Goal: Task Accomplishment & Management: Manage account settings

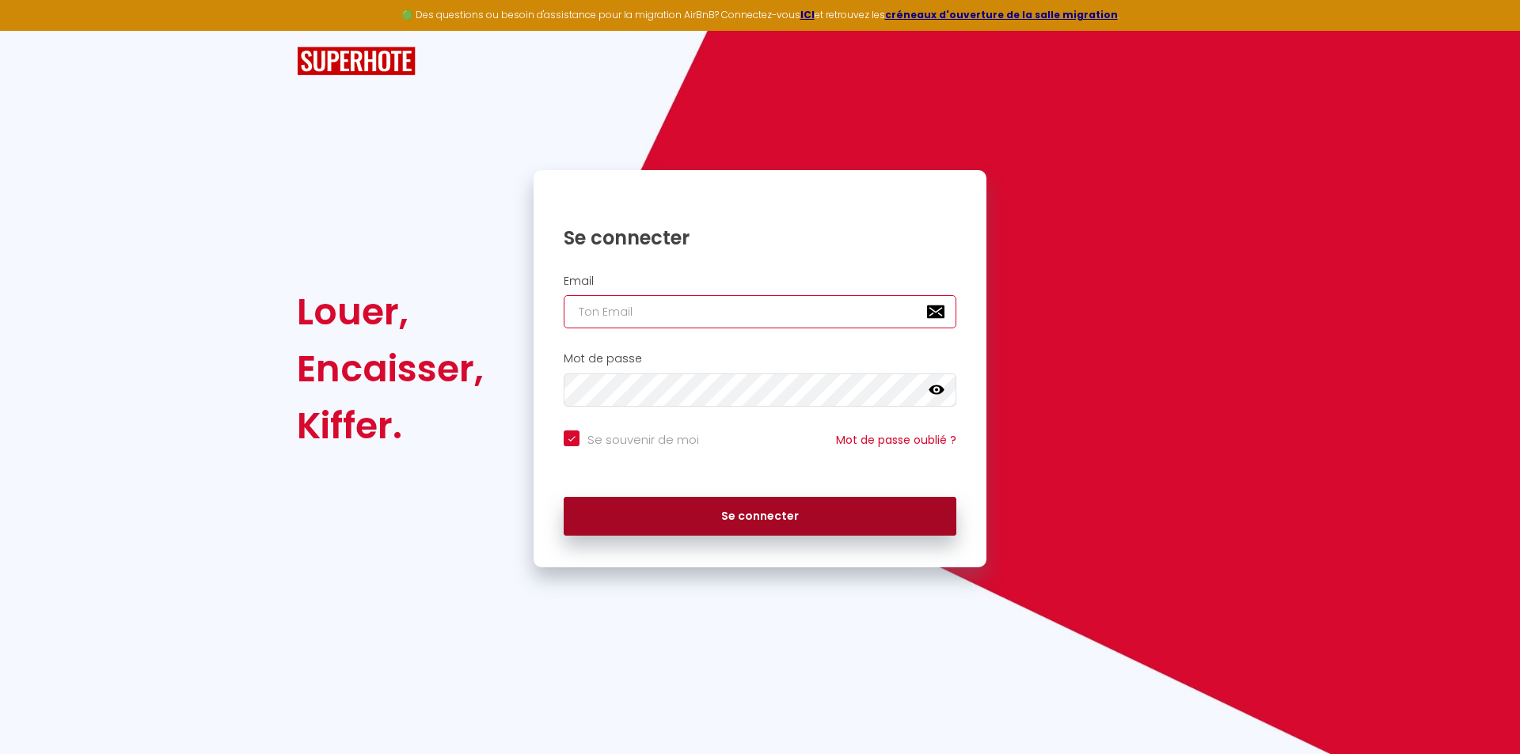
type input "[EMAIL_ADDRESS][DOMAIN_NAME]"
click at [773, 521] on button "Se connecter" at bounding box center [760, 517] width 393 height 40
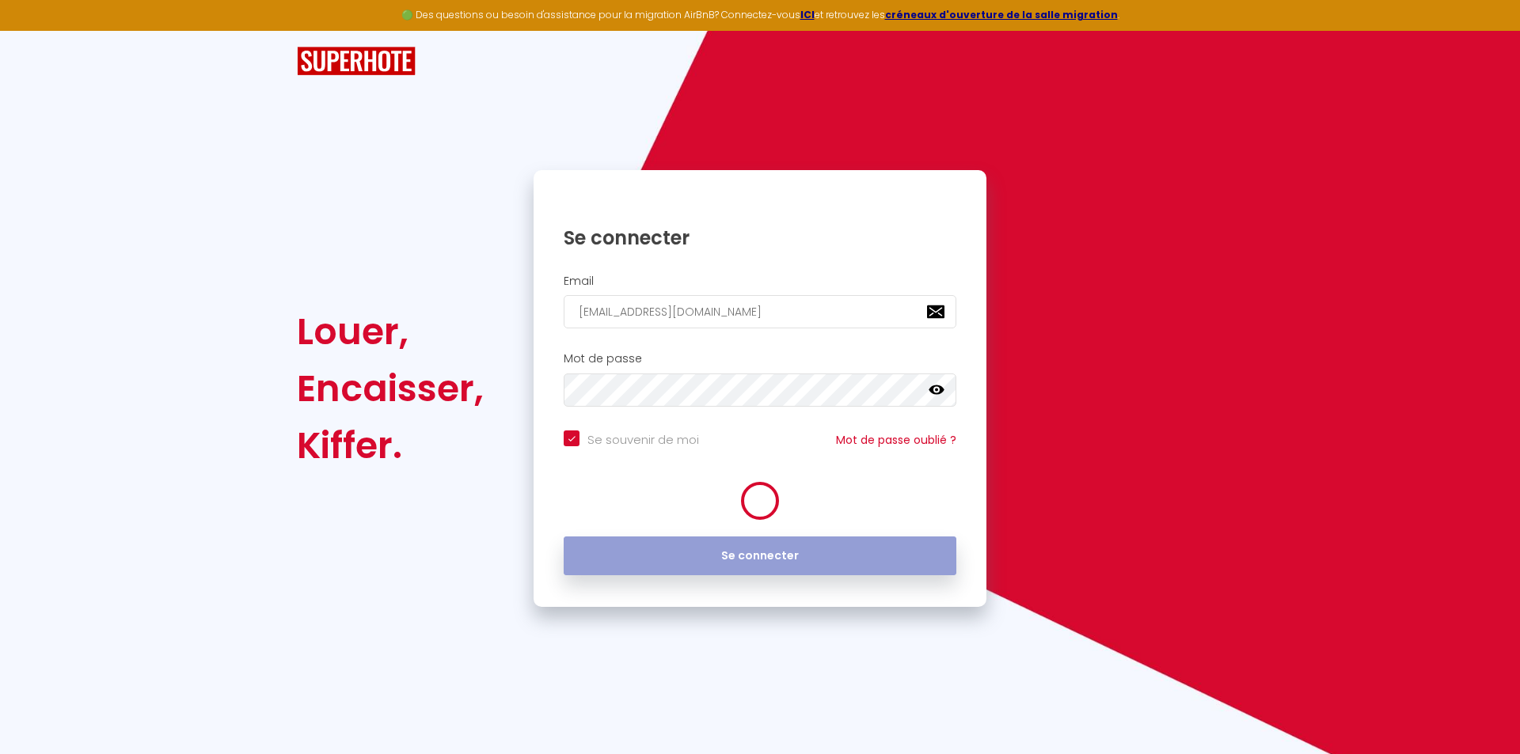
checkbox input "true"
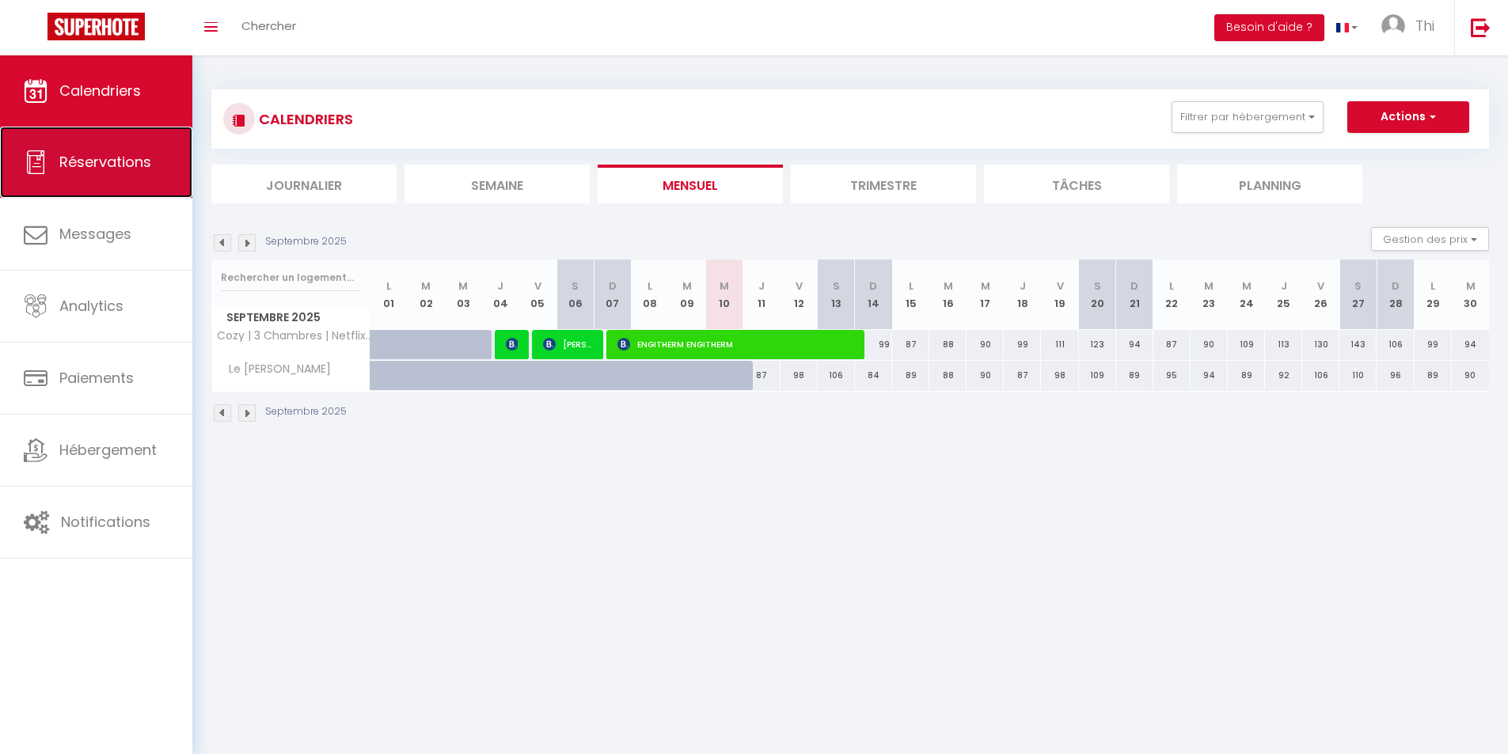
click at [57, 169] on link "Réservations" at bounding box center [96, 162] width 192 height 71
select select "not_cancelled"
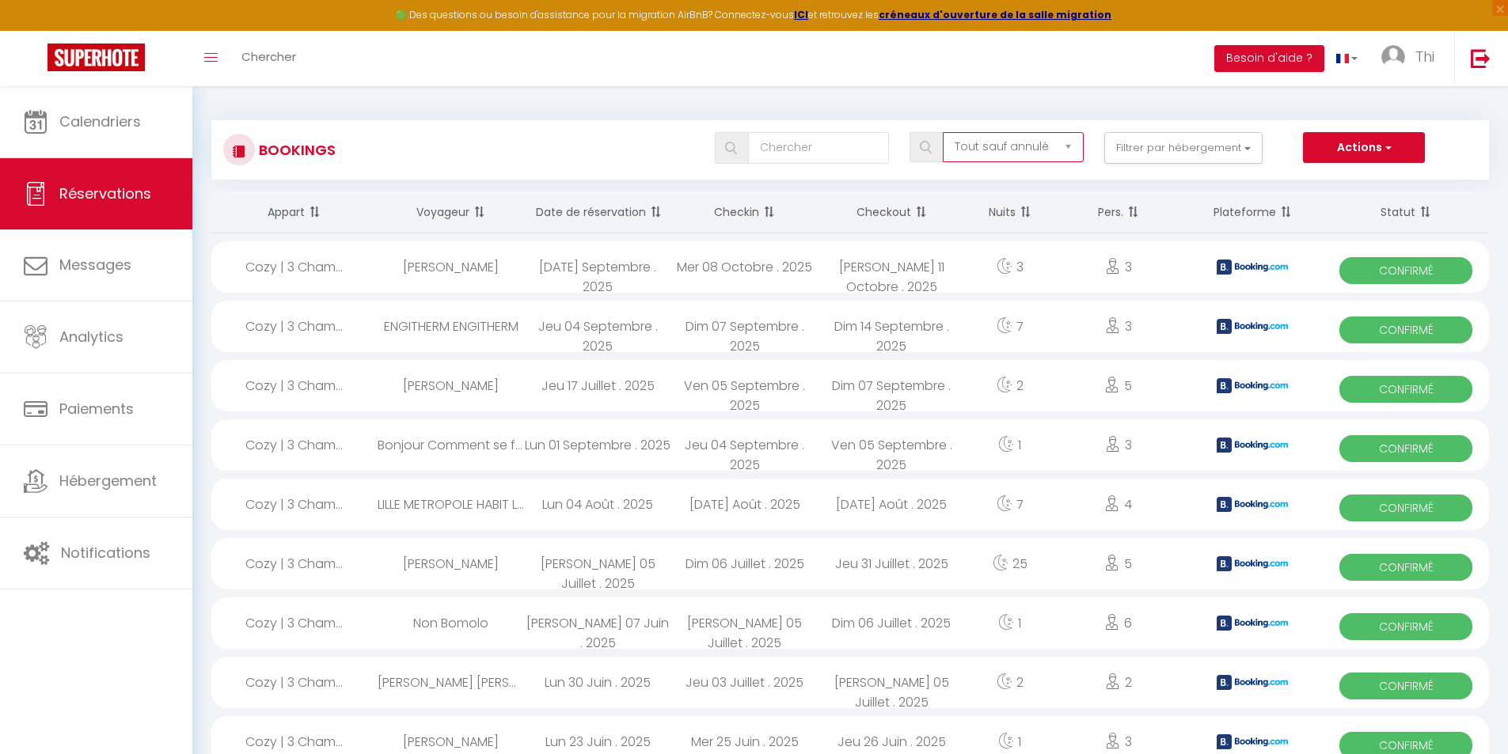
click at [1015, 148] on select "Tous les statuts Annulé Confirmé Non Confirmé Tout sauf annulé No Show Request" at bounding box center [1013, 147] width 141 height 30
click at [1014, 148] on select "Tous les statuts Annulé Confirmé Non Confirmé Tout sauf annulé No Show Request" at bounding box center [1013, 147] width 141 height 30
click at [743, 208] on th "Checkin" at bounding box center [744, 213] width 147 height 42
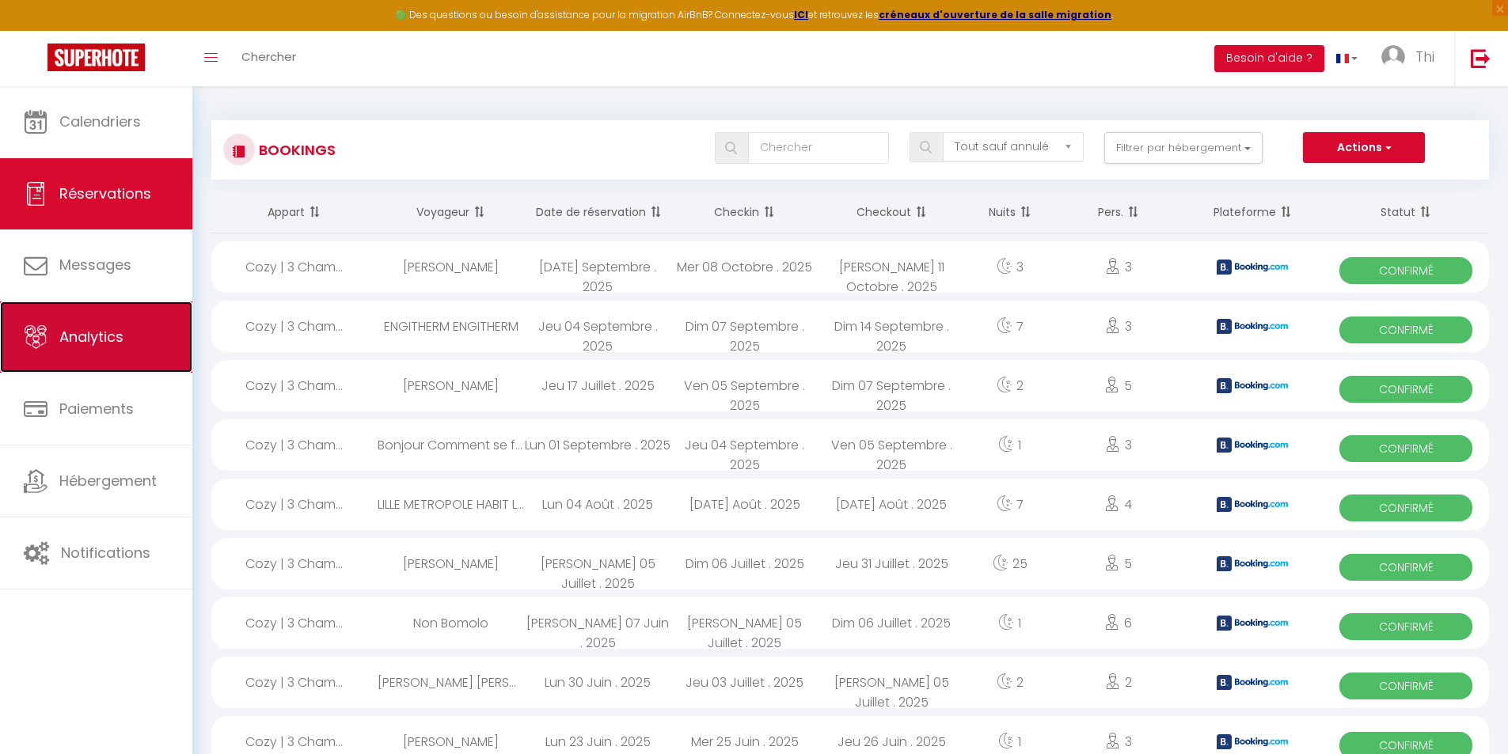
click at [66, 340] on span "Analytics" at bounding box center [91, 337] width 64 height 20
select select "2025"
select select "9"
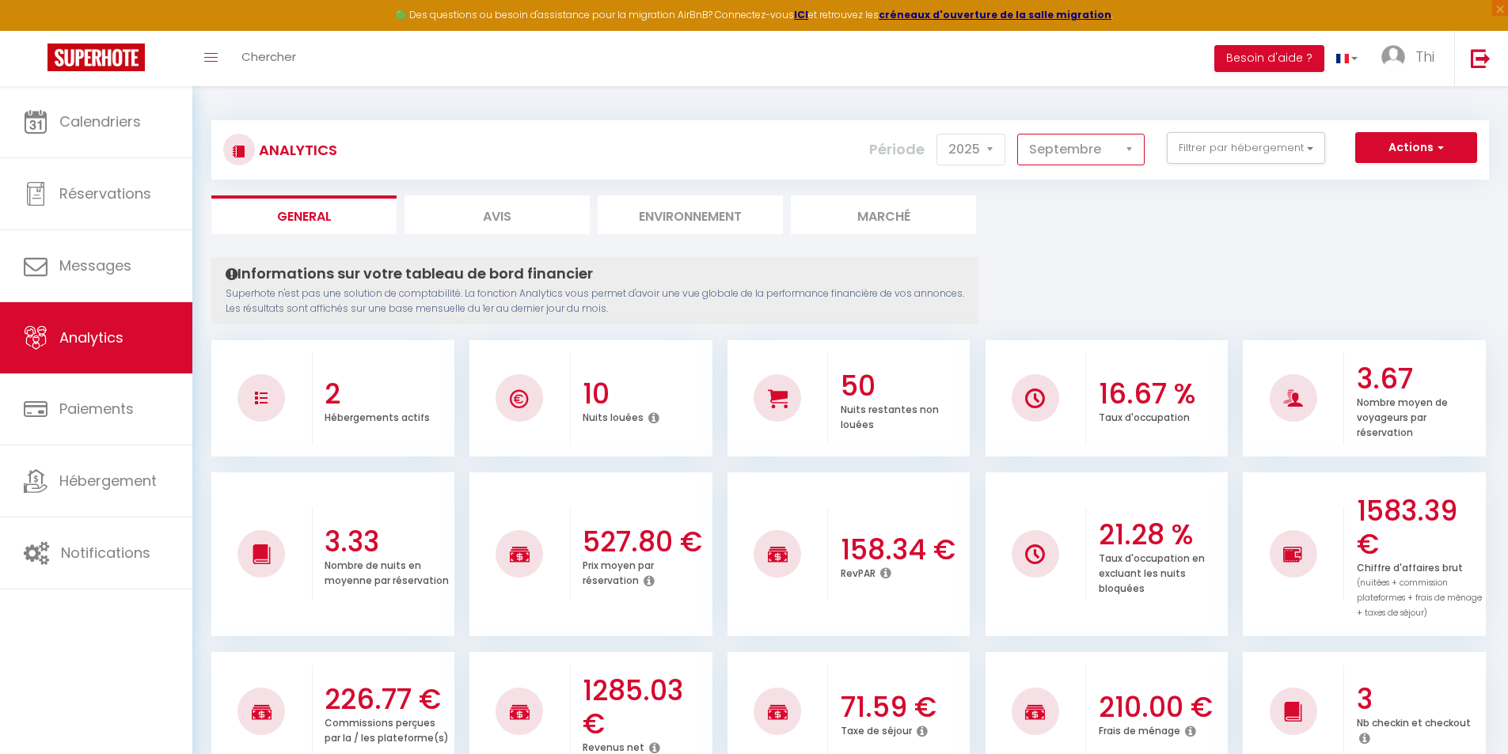
click at [1129, 158] on select "[PERSON_NAME] Mars [PERSON_NAME] Juin Juillet Août Septembre Octobre Novembre D…" at bounding box center [1080, 150] width 127 height 32
click at [993, 150] on select "2014 2015 2016 2017 2018 2019 2020 2021 2022 2023 2024 2025 2026 2027" at bounding box center [970, 150] width 69 height 32
click at [541, 222] on li "Avis" at bounding box center [496, 214] width 185 height 39
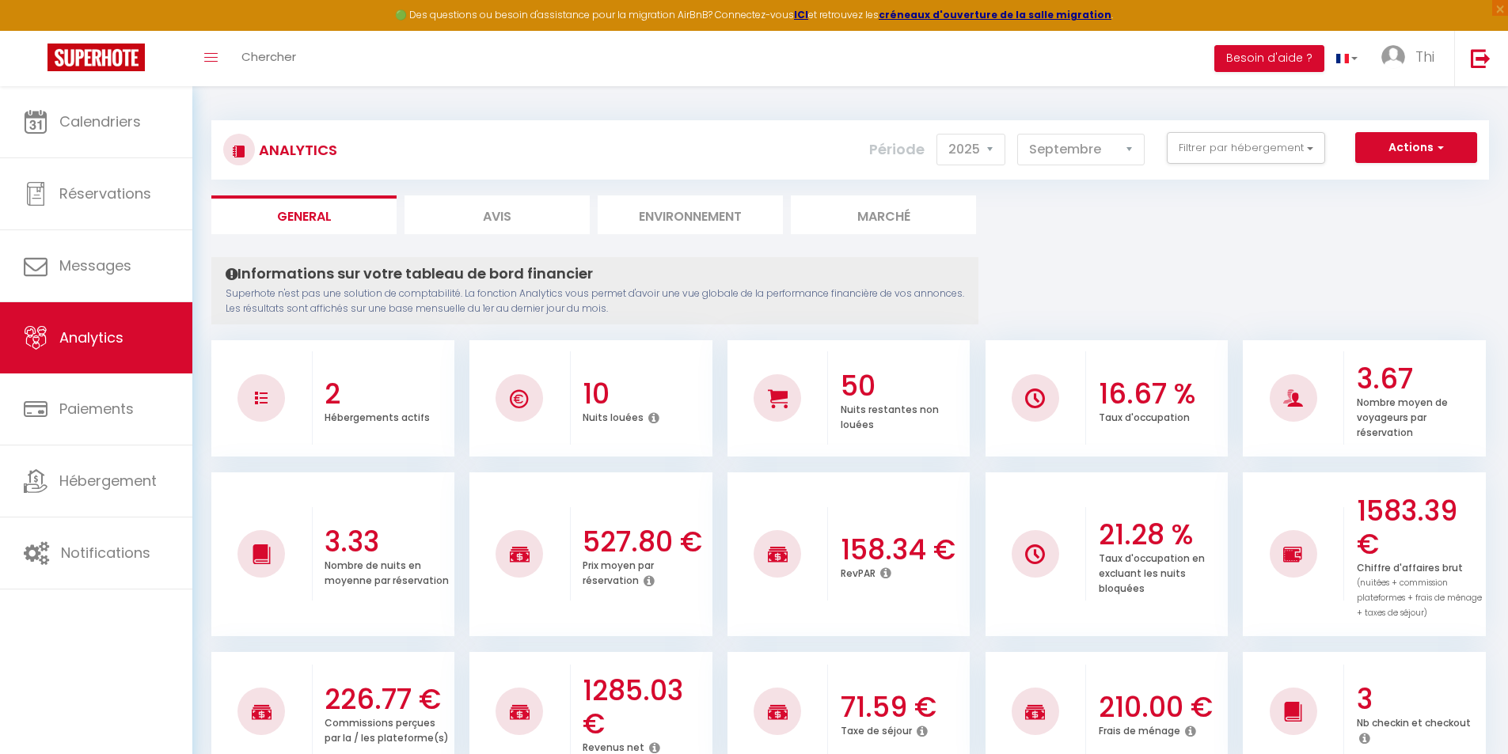
select select "2025"
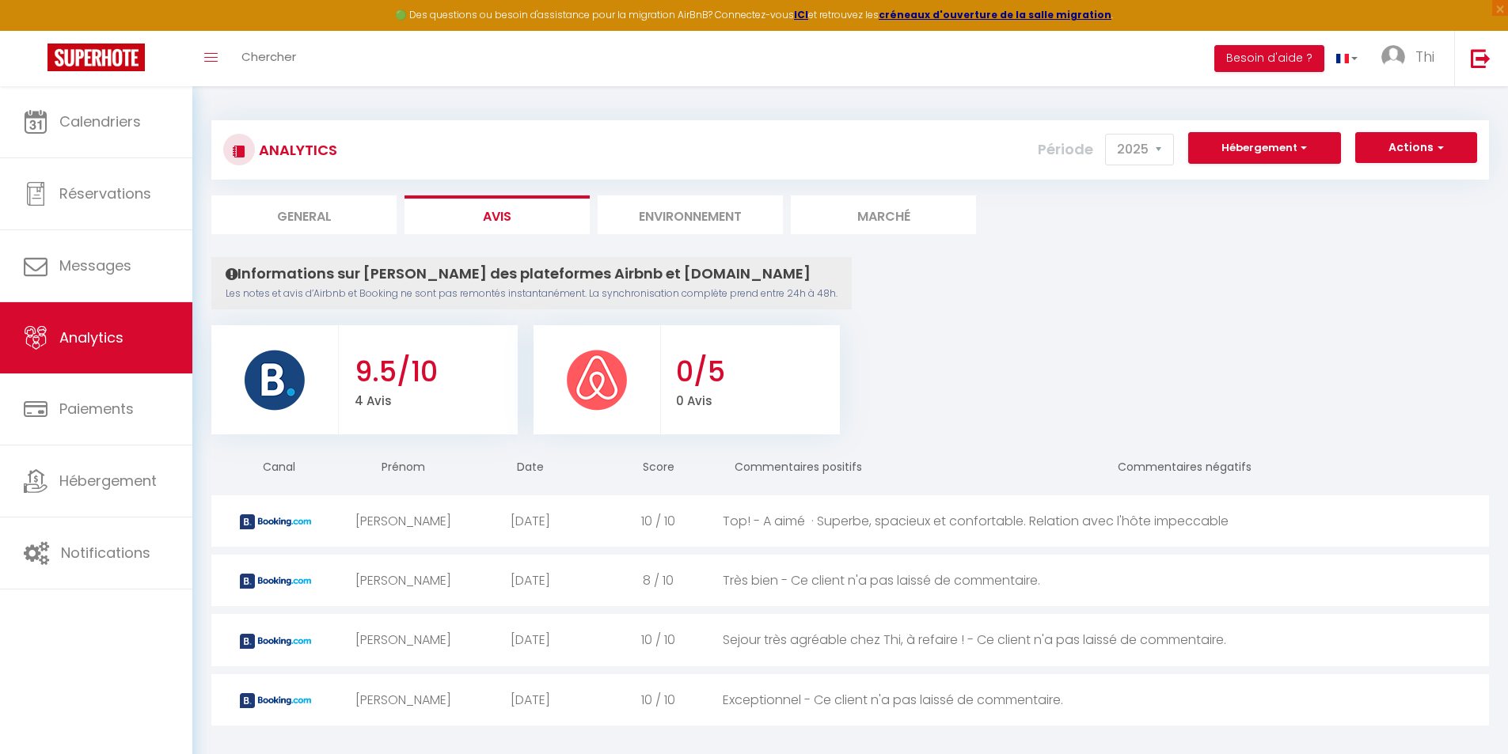
click at [735, 222] on li "Environnement" at bounding box center [690, 214] width 185 height 39
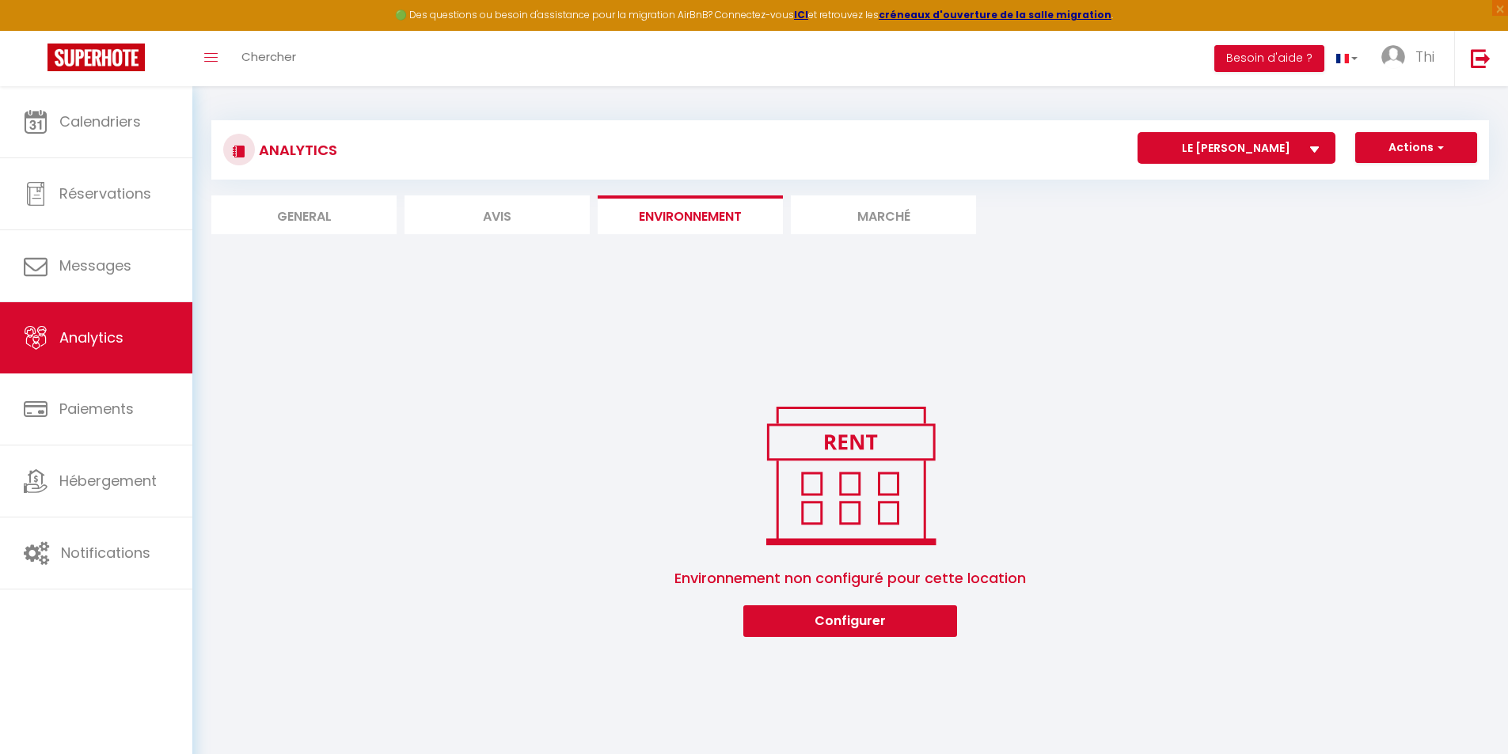
click at [918, 215] on li "Marché" at bounding box center [883, 214] width 185 height 39
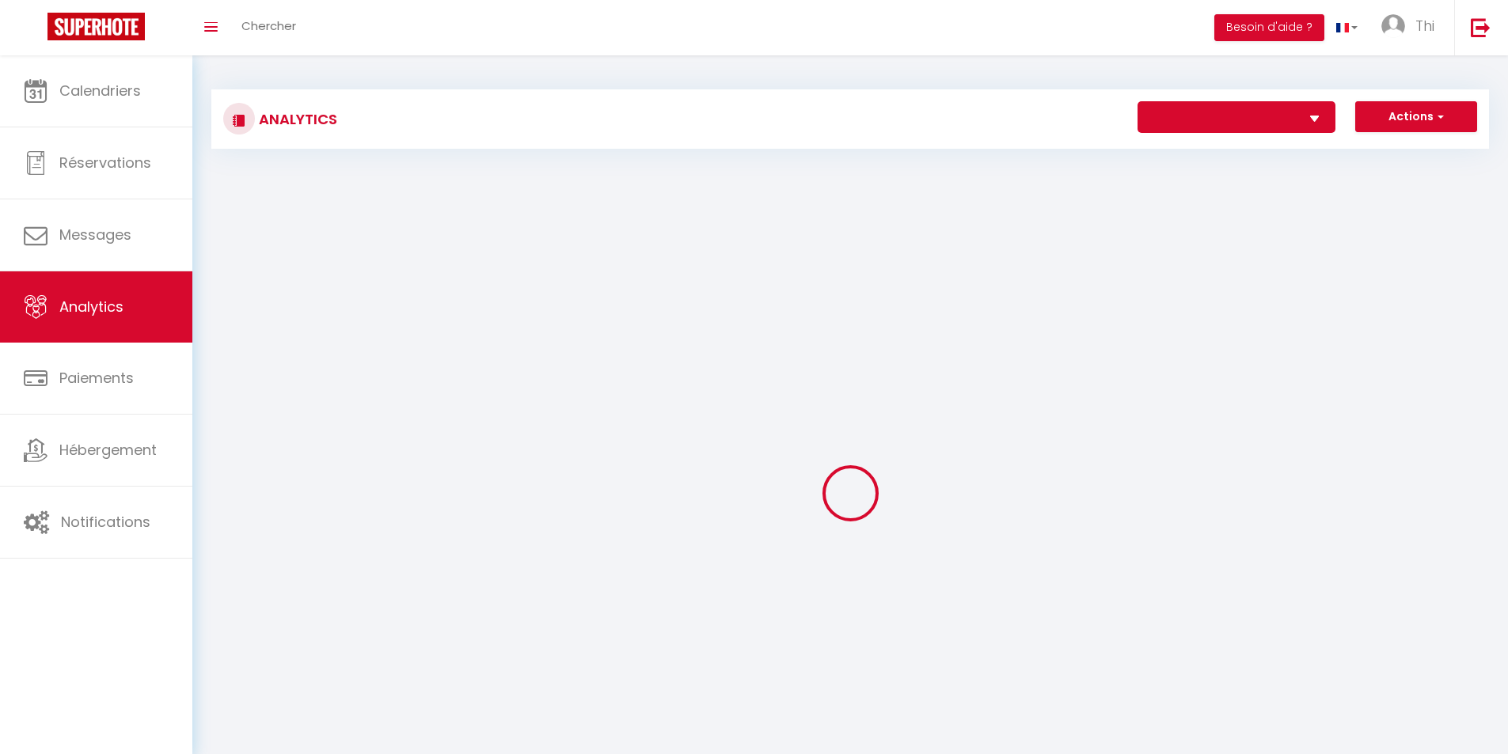
select select "63139"
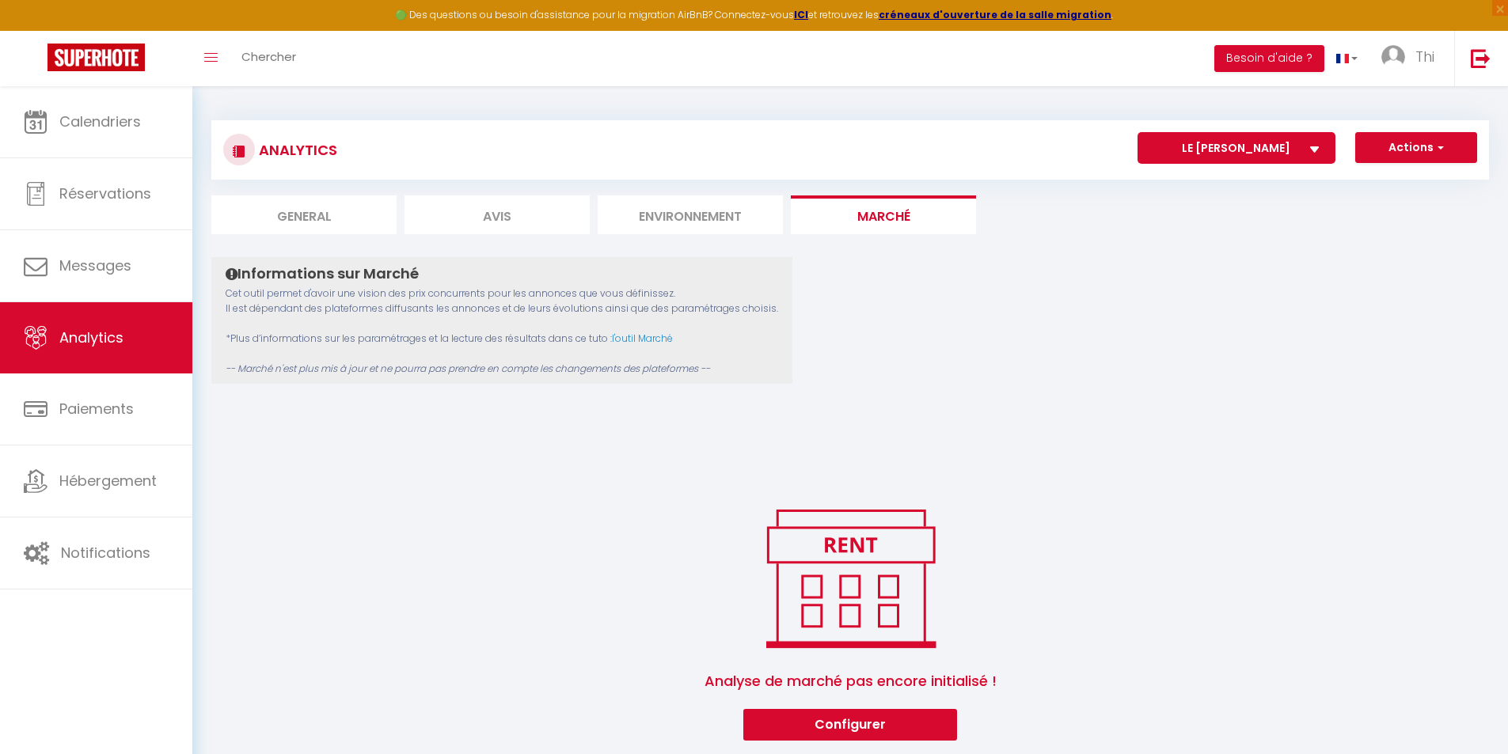
click at [518, 211] on li "Avis" at bounding box center [496, 214] width 185 height 39
select select "2025"
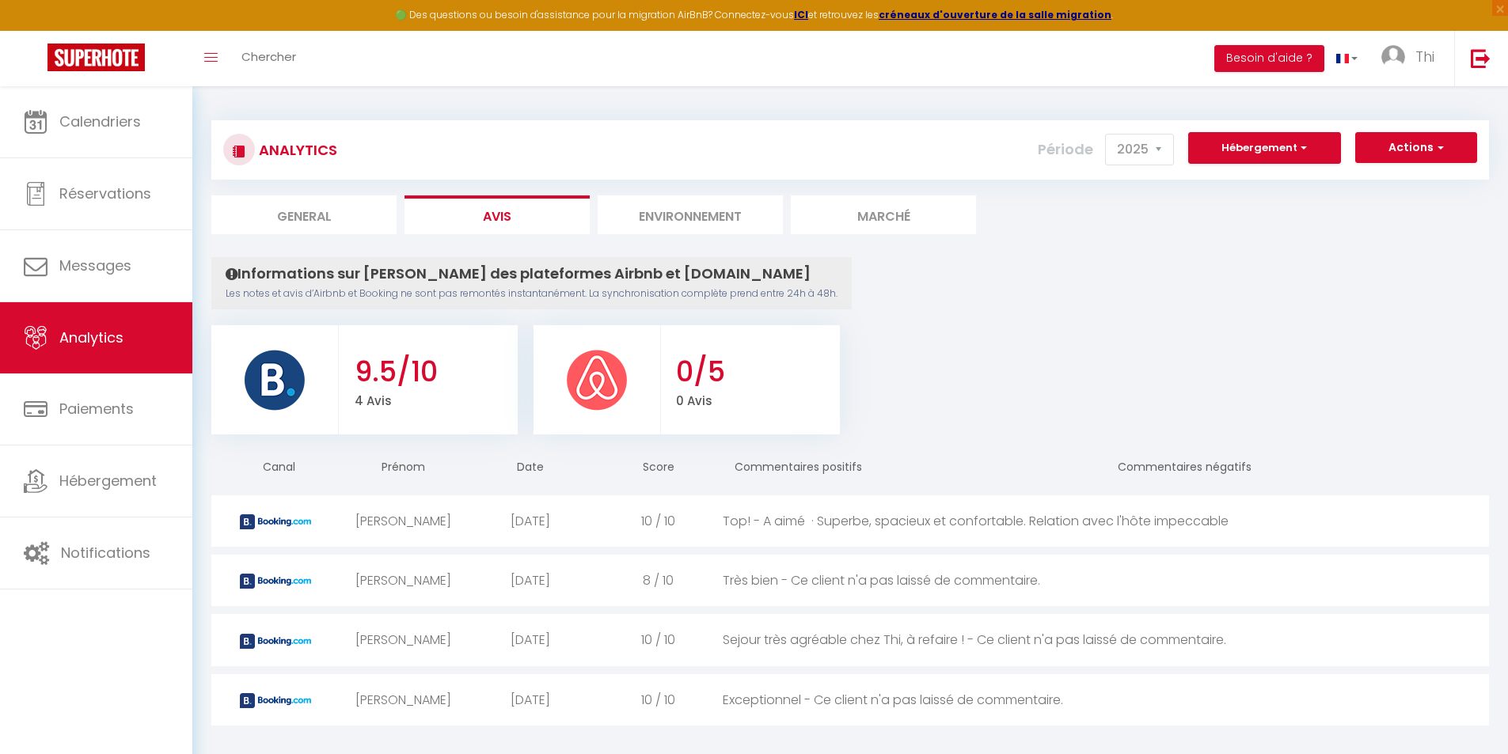
click at [319, 206] on li "General" at bounding box center [303, 214] width 185 height 39
select select "2025"
select select "9"
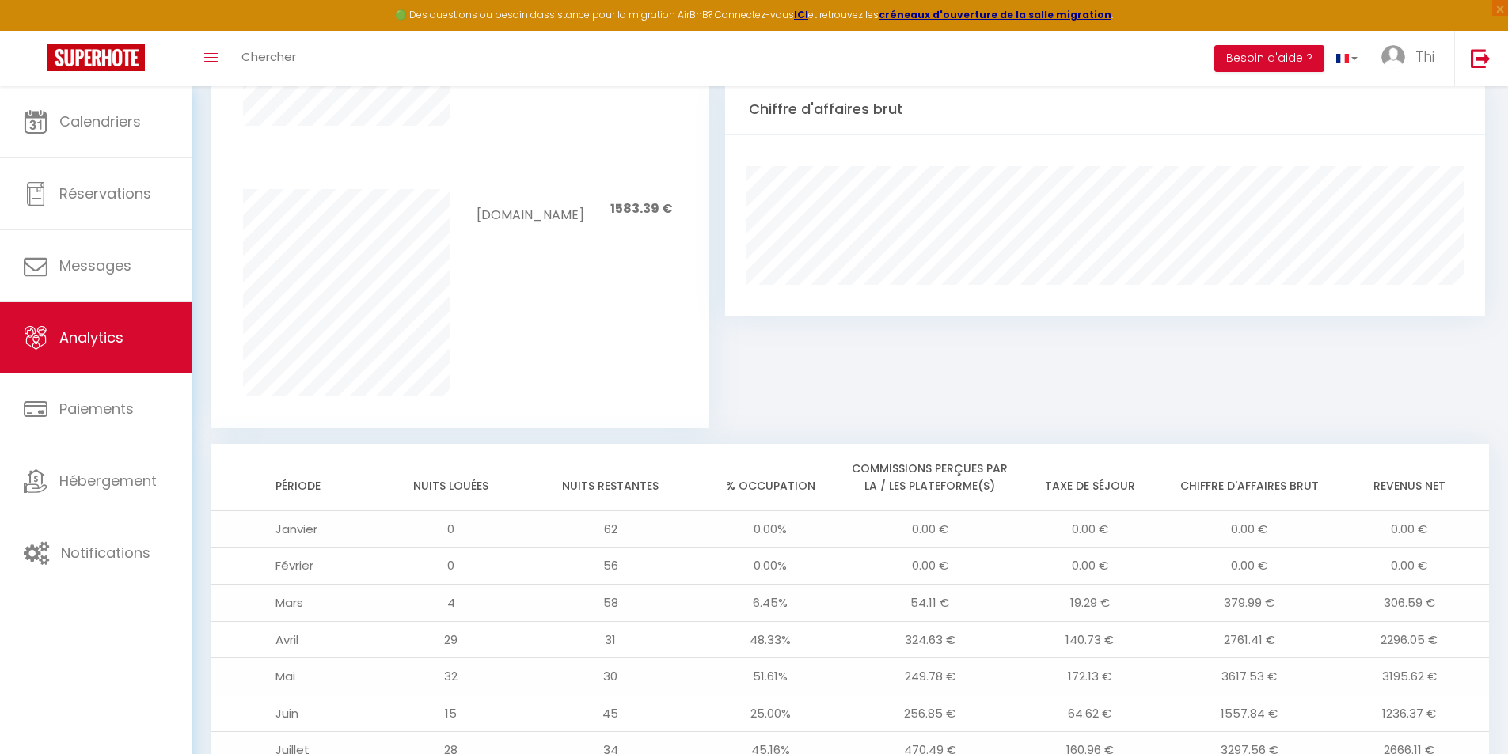
scroll to position [1239, 0]
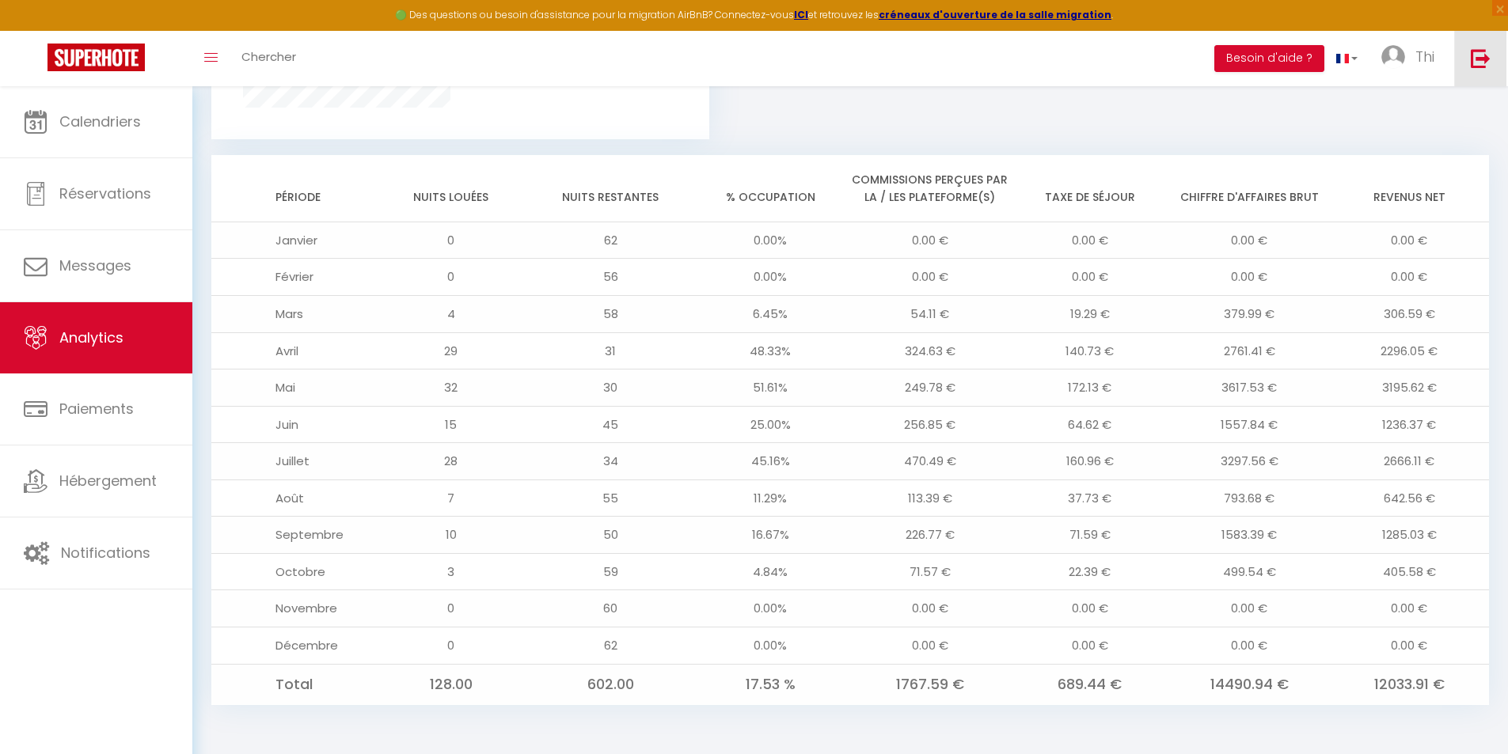
click at [1475, 63] on img at bounding box center [1481, 58] width 20 height 20
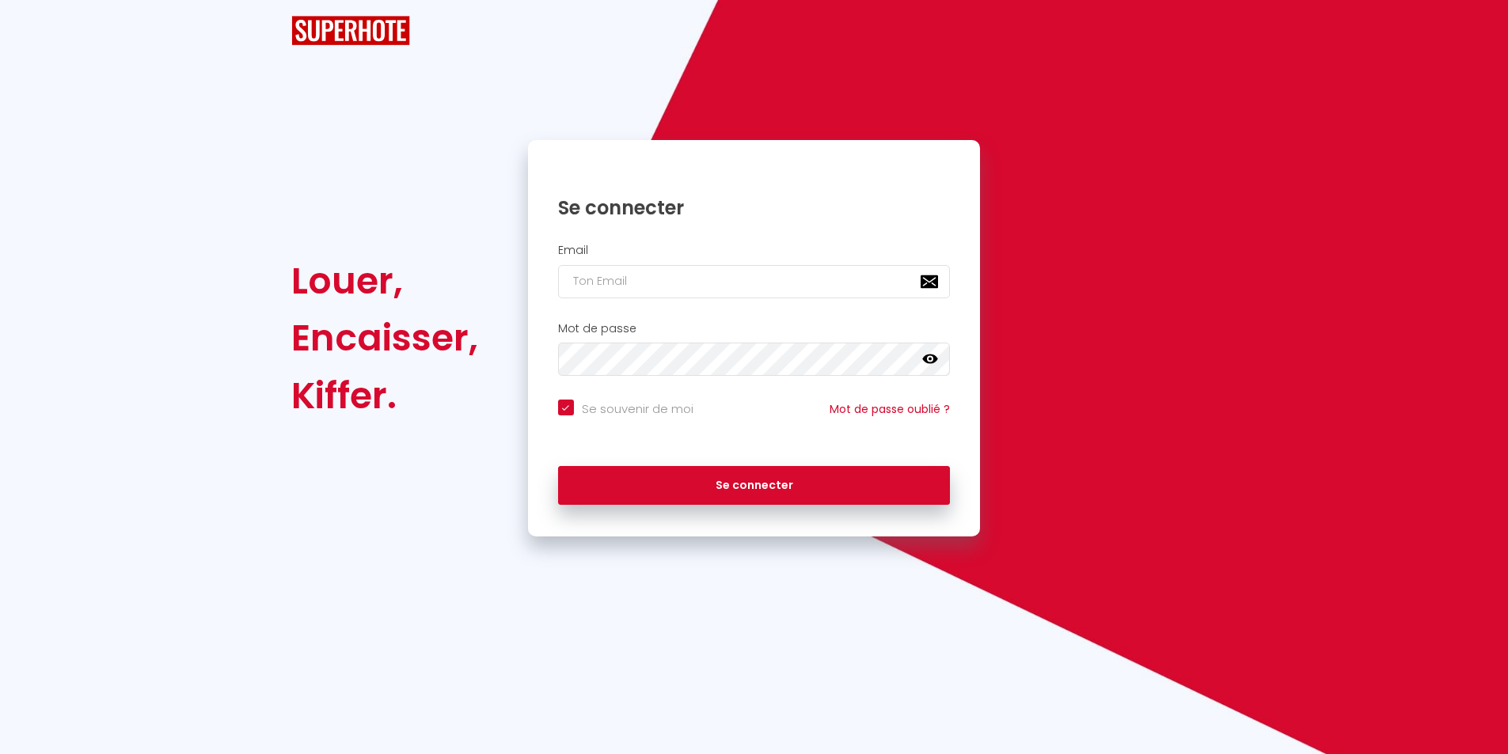
checkbox input "true"
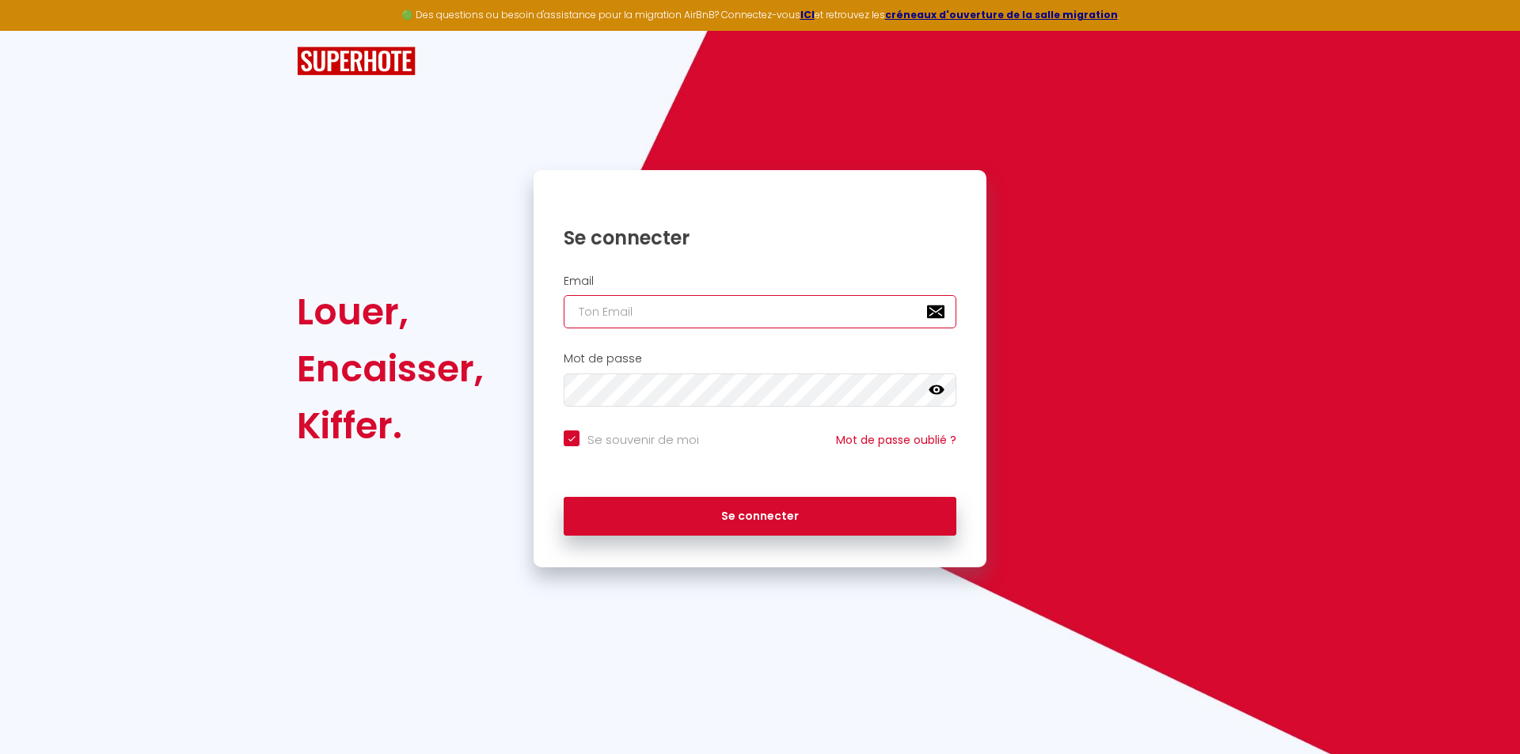
type input "[EMAIL_ADDRESS][DOMAIN_NAME]"
checkbox input "true"
